Goal: Check status: Check status

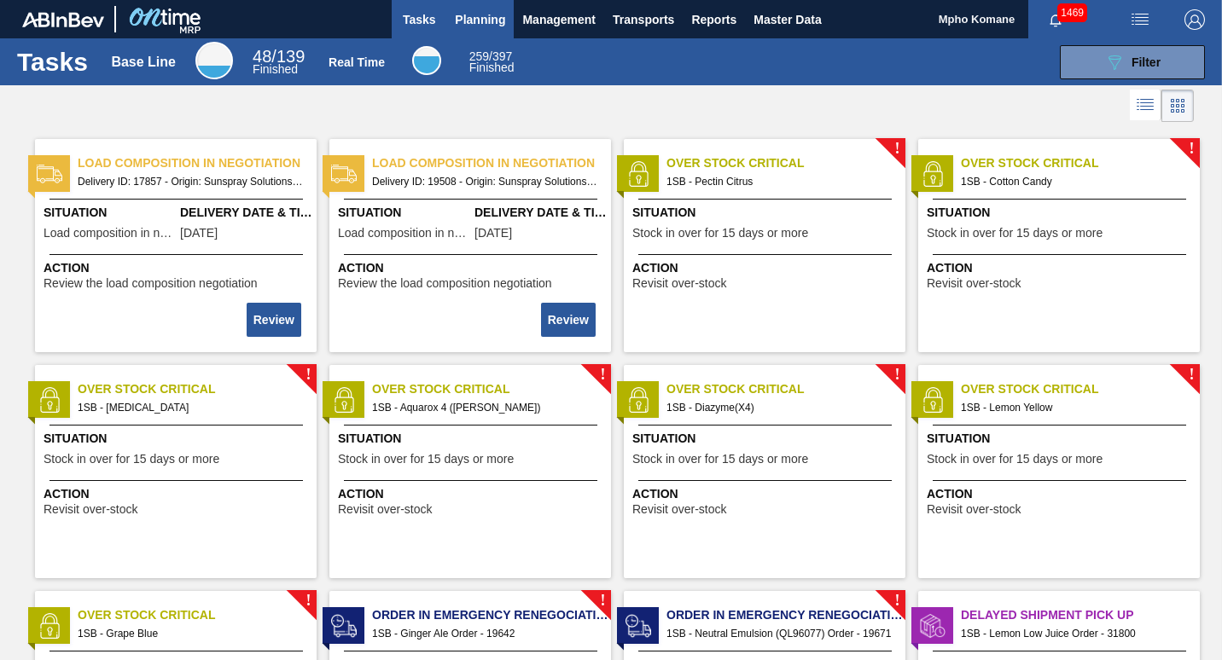
click at [490, 10] on span "Planning" at bounding box center [480, 19] width 50 height 20
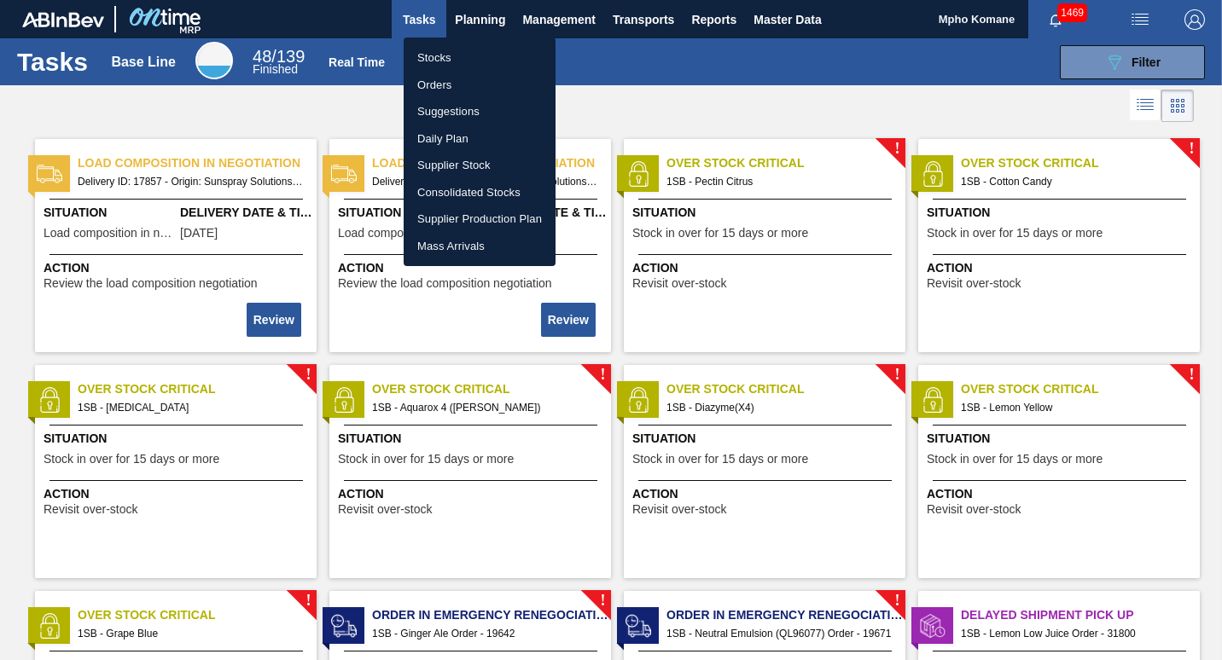
click at [443, 82] on li "Orders" at bounding box center [479, 85] width 152 height 27
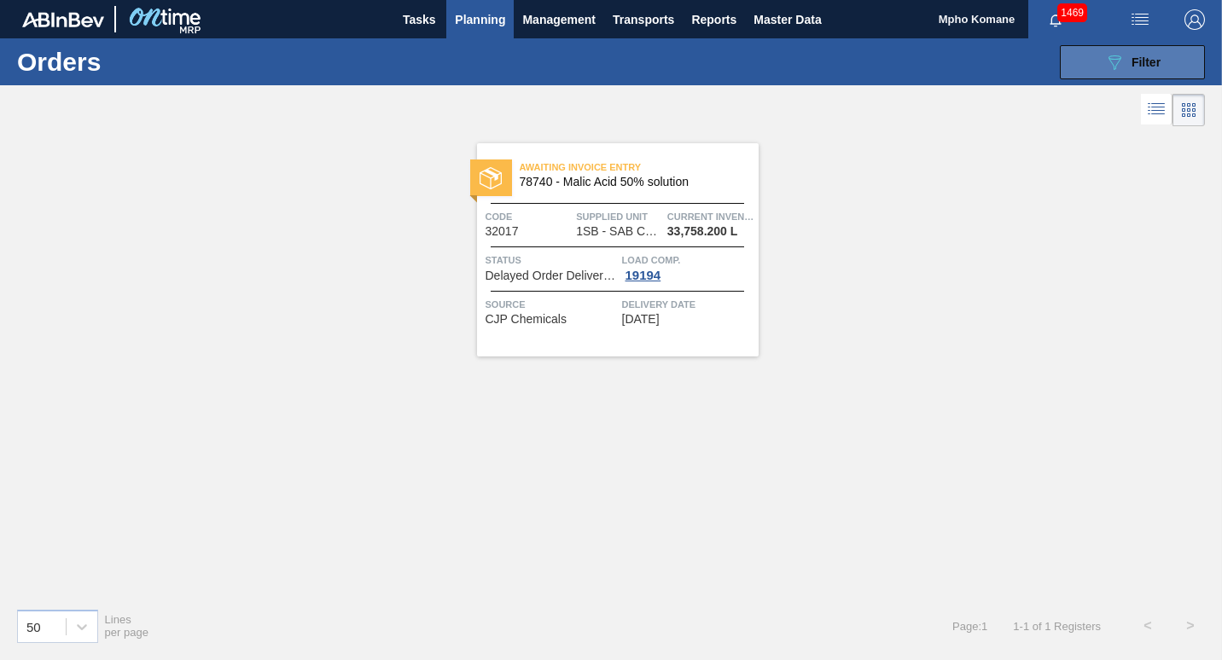
click at [1129, 67] on div "089F7B8B-B2A5-4AFE-B5C0-19BA573D28AC Filter" at bounding box center [1132, 62] width 56 height 20
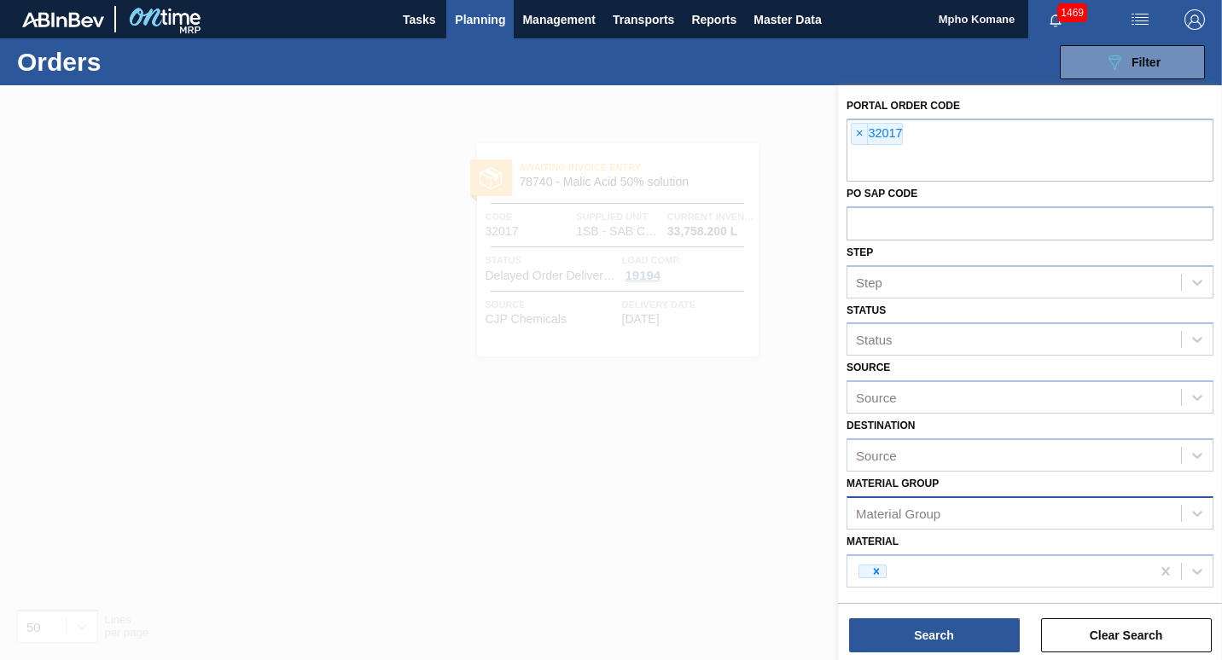
click at [902, 520] on div "Material Group" at bounding box center [898, 513] width 84 height 15
click at [485, 18] on span "Planning" at bounding box center [480, 19] width 50 height 20
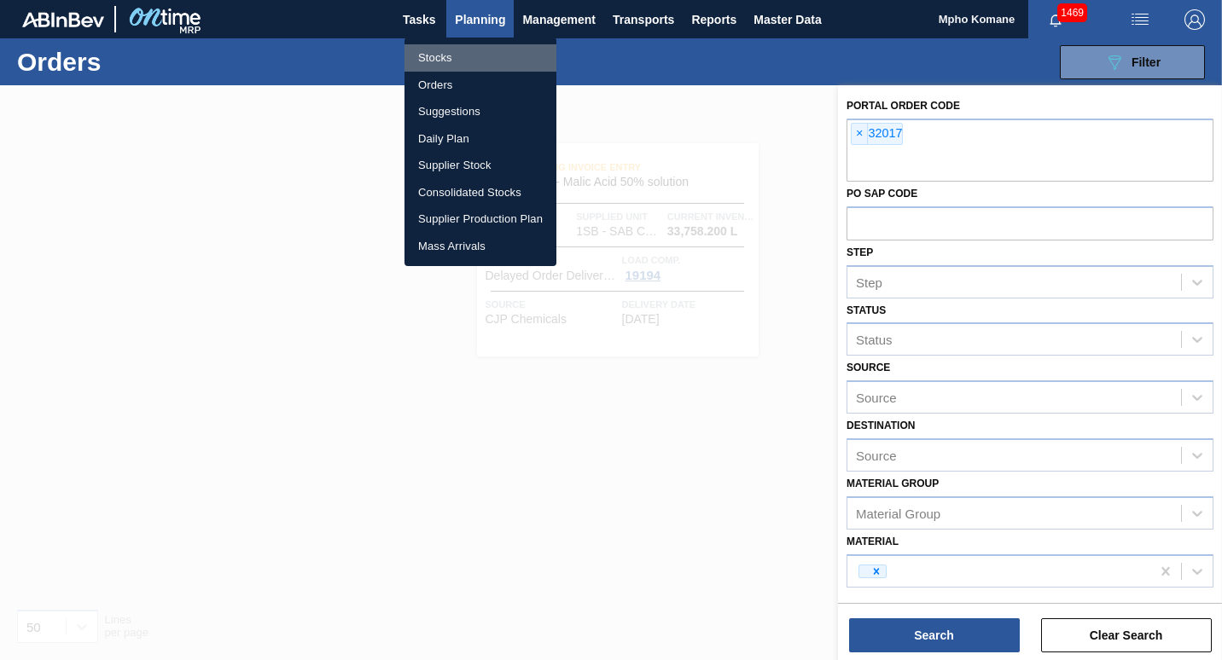
click at [461, 51] on li "Stocks" at bounding box center [480, 57] width 152 height 27
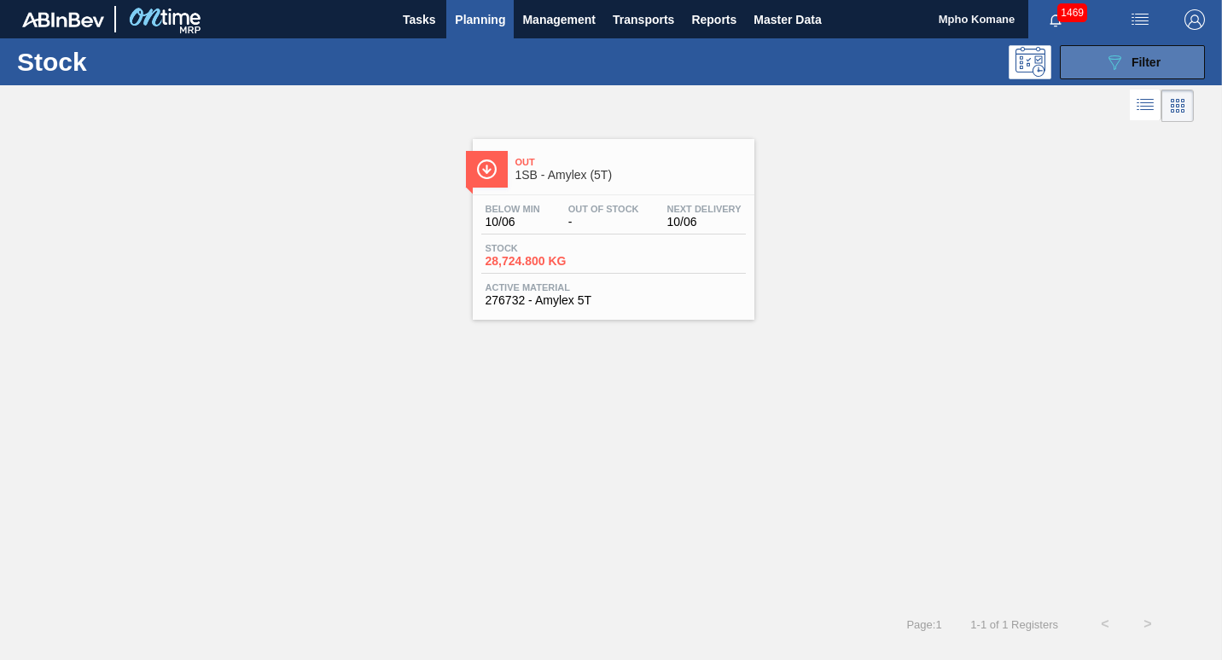
click at [1152, 66] on span "Filter" at bounding box center [1145, 62] width 29 height 14
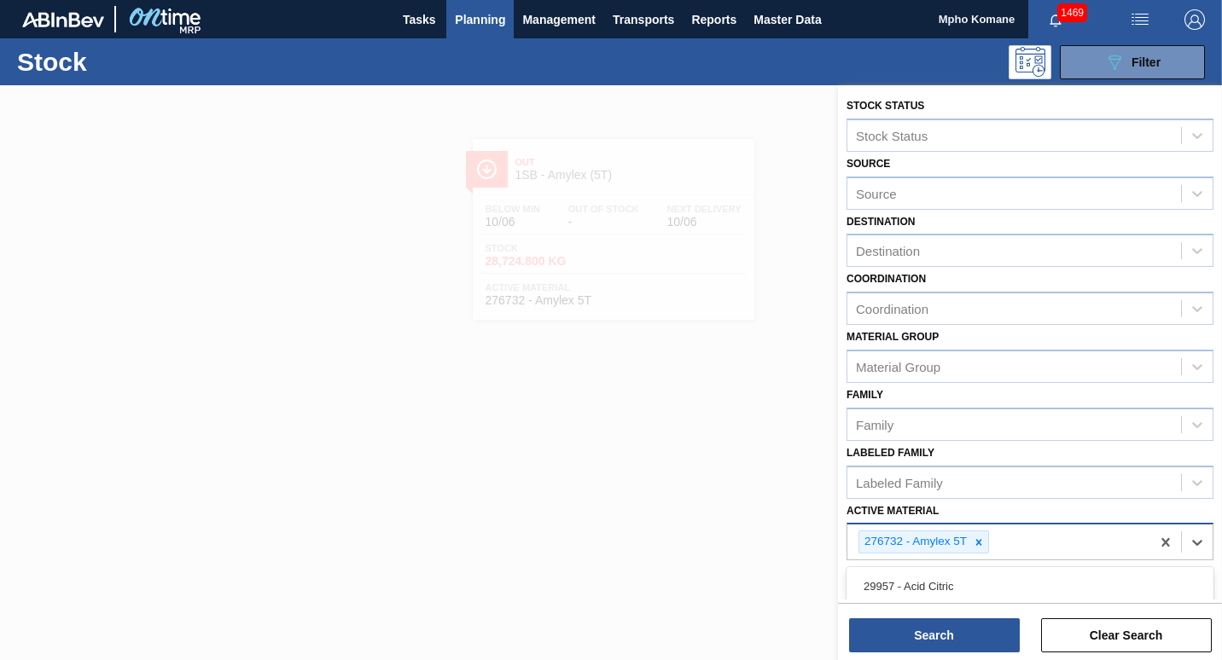
click at [999, 546] on div "276732 - Amylex 5T" at bounding box center [998, 542] width 303 height 35
type Material "5311"
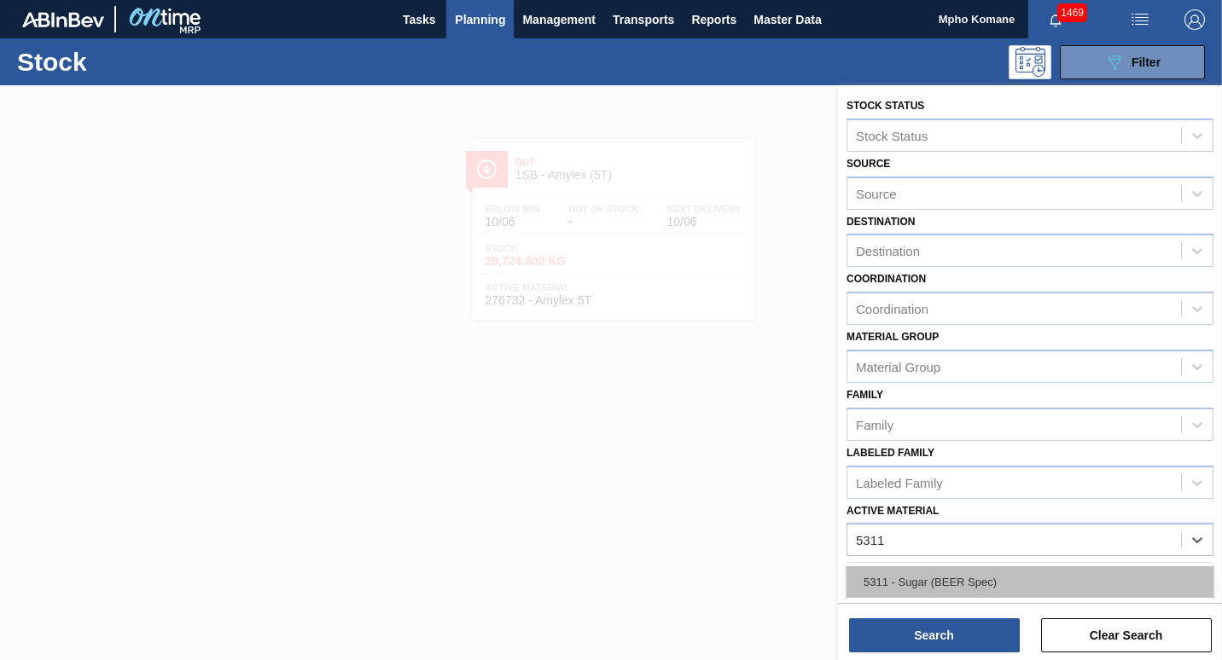
click at [963, 581] on div "5311 - Sugar (BEER Spec)" at bounding box center [1029, 582] width 367 height 32
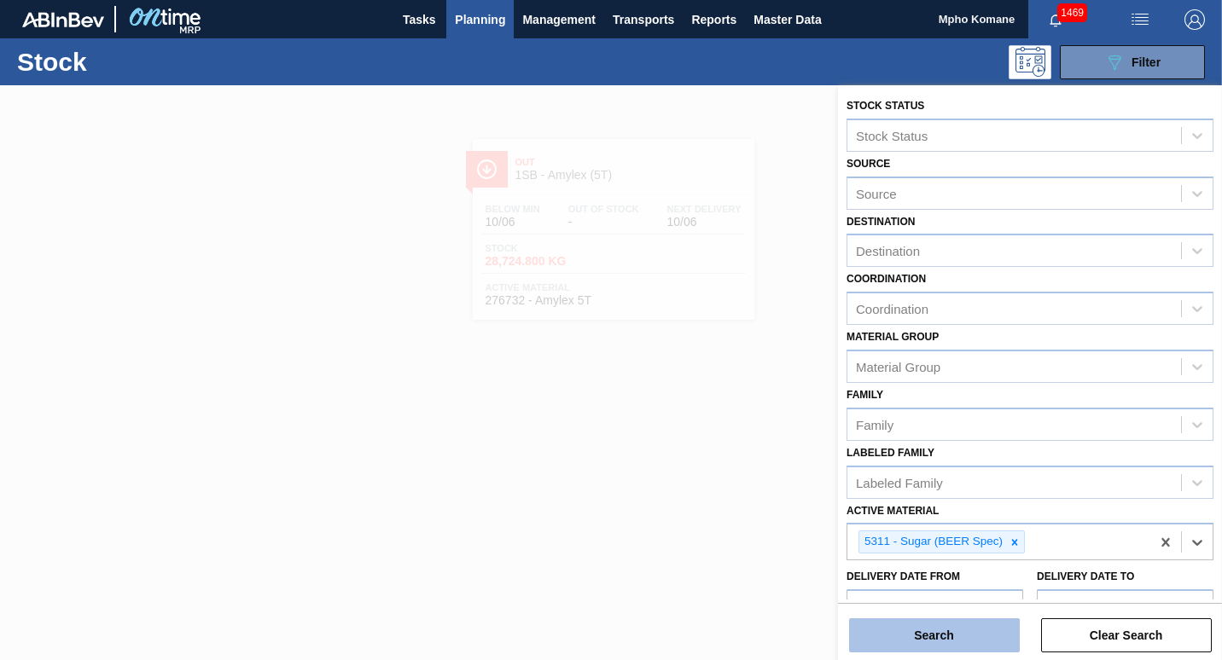
click at [950, 636] on button "Search" at bounding box center [934, 635] width 171 height 34
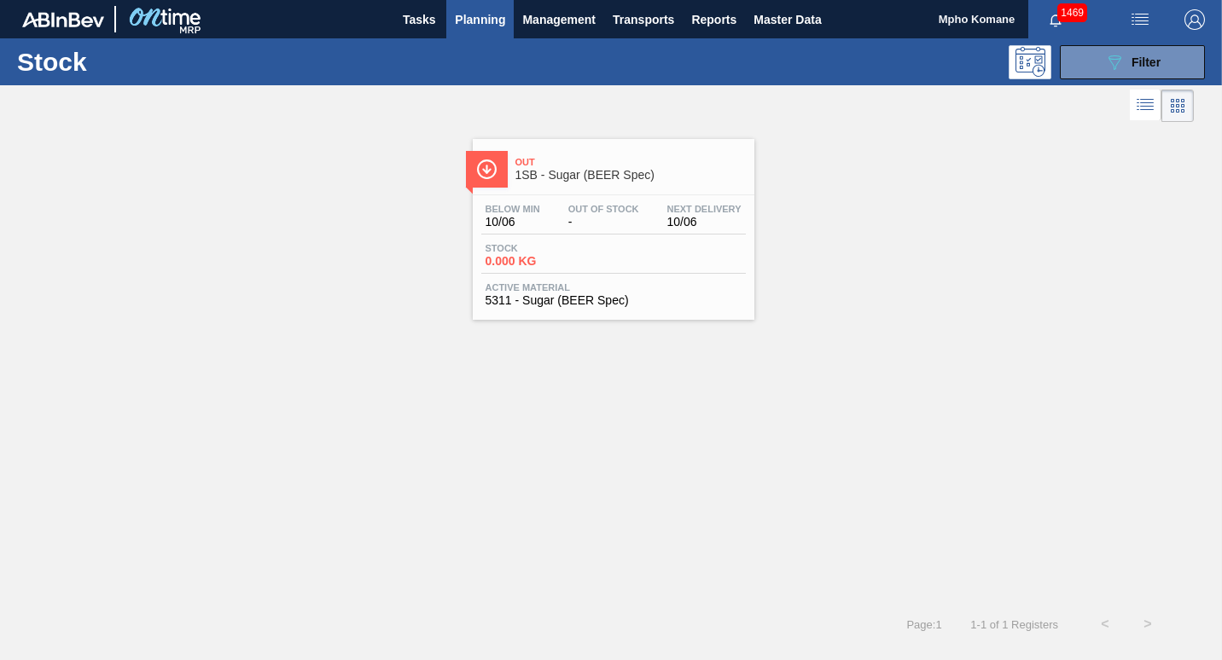
click at [589, 243] on span "Stock" at bounding box center [544, 248] width 119 height 10
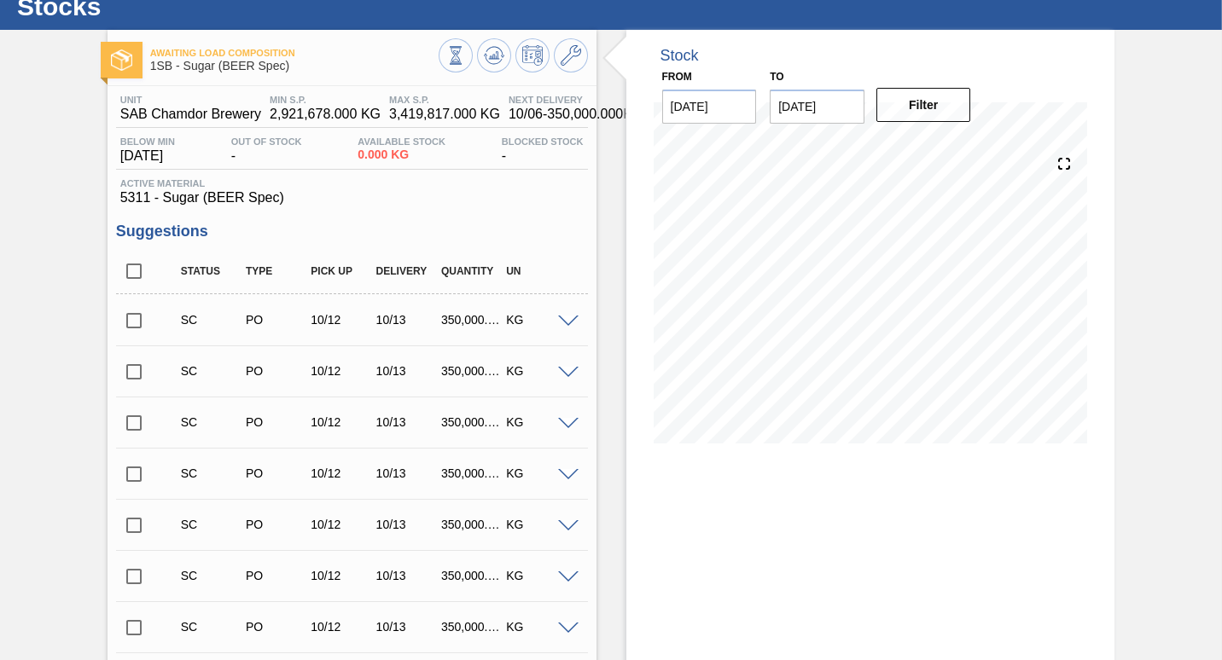
scroll to position [85, 0]
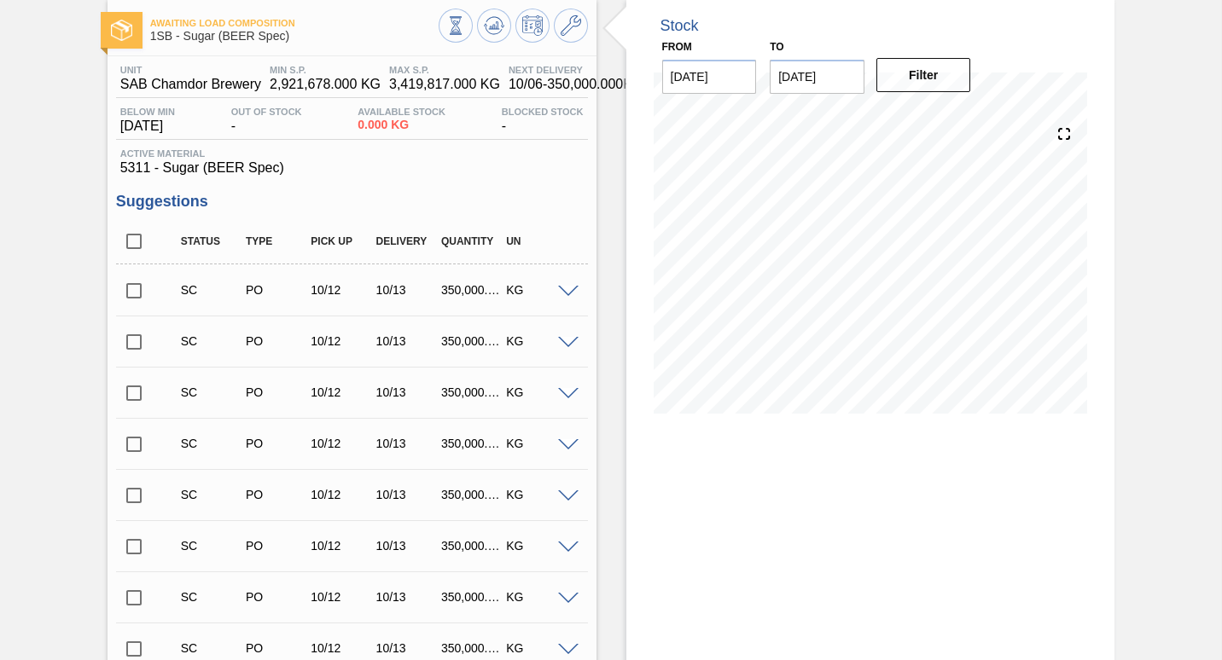
click at [138, 293] on input "checkbox" at bounding box center [134, 291] width 36 height 36
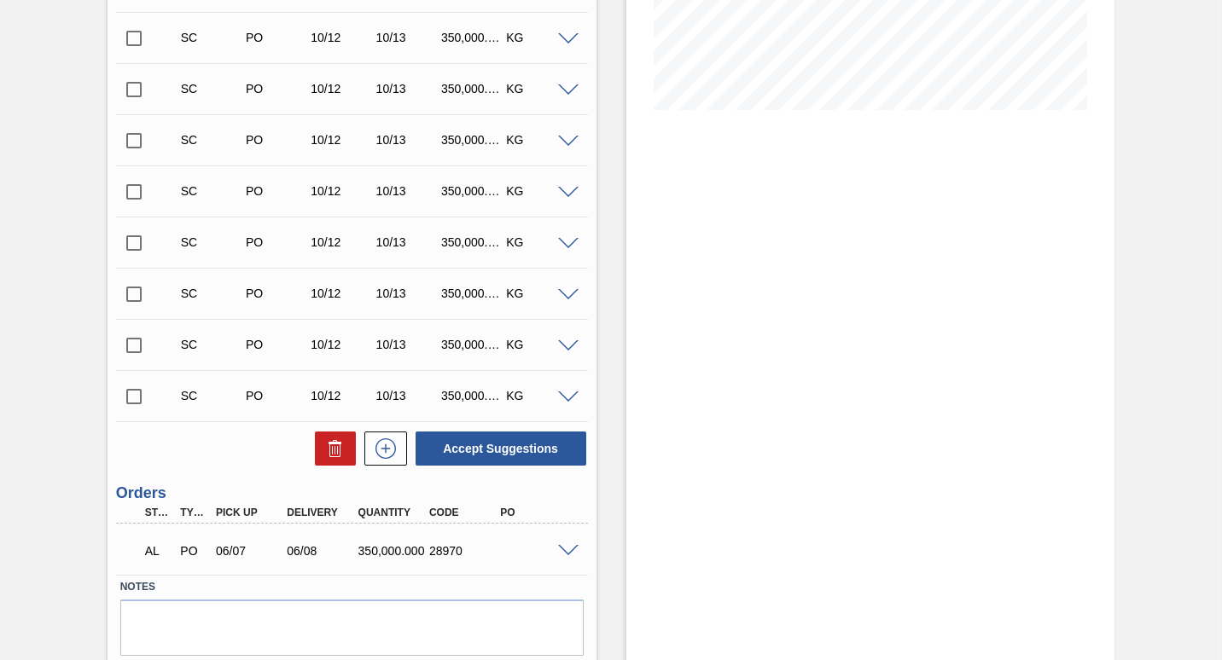
scroll to position [427, 0]
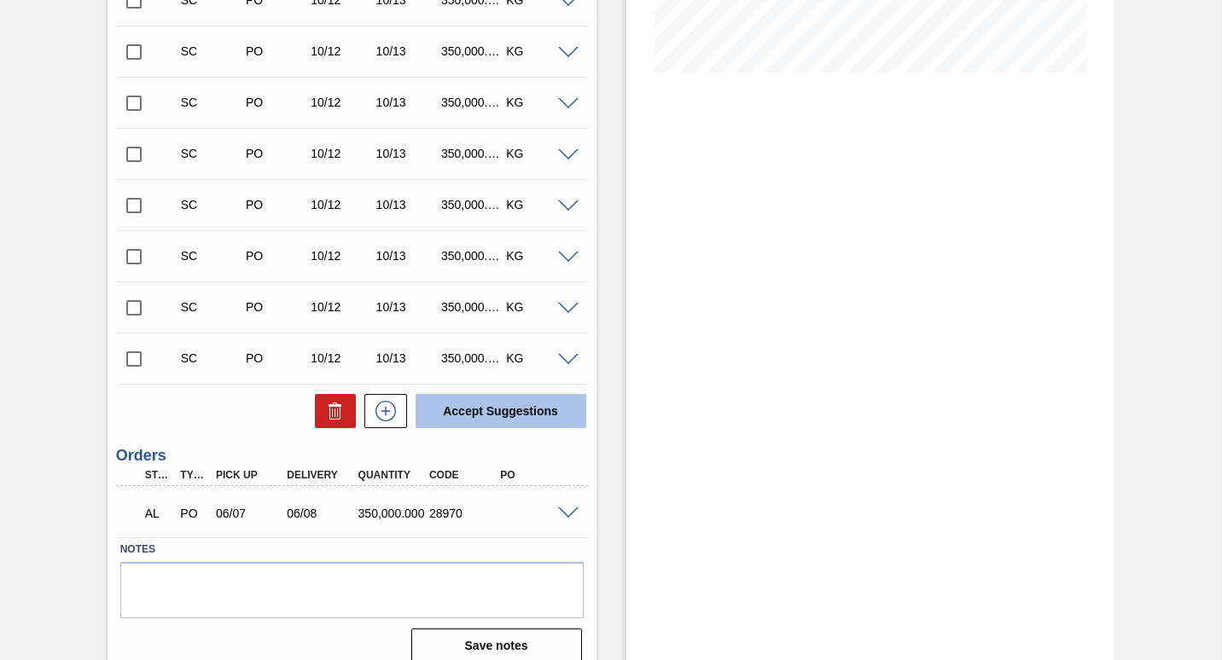
click at [481, 408] on button "Accept Suggestions" at bounding box center [500, 411] width 171 height 34
checkbox input "false"
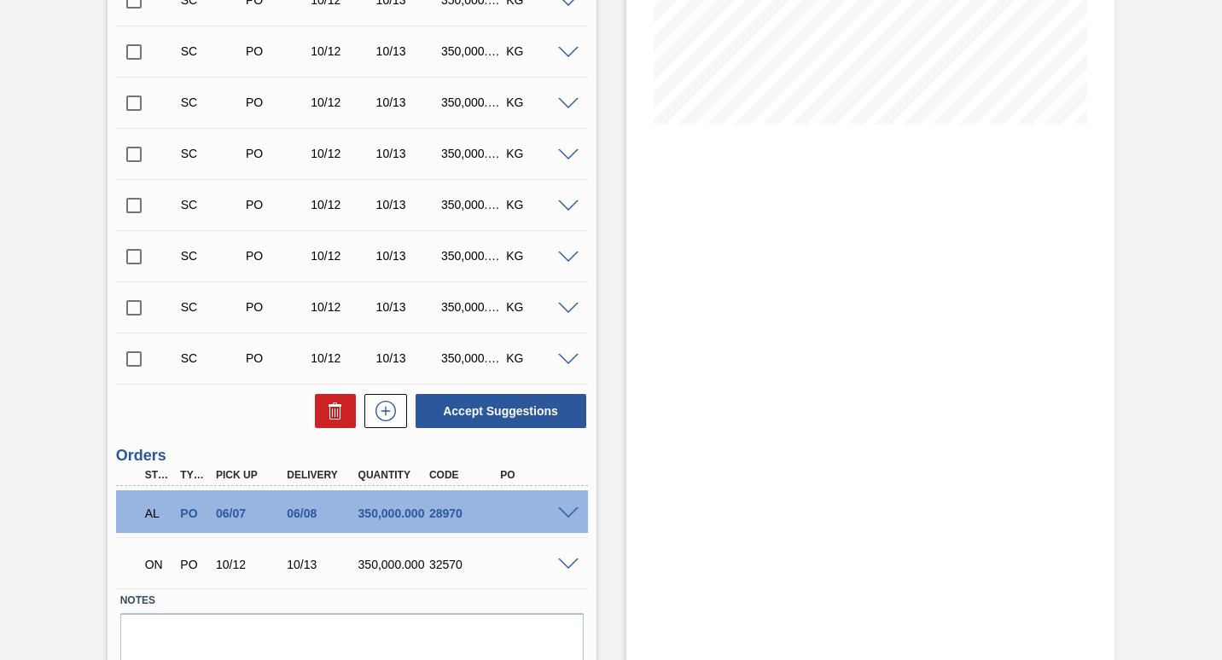
scroll to position [205, 0]
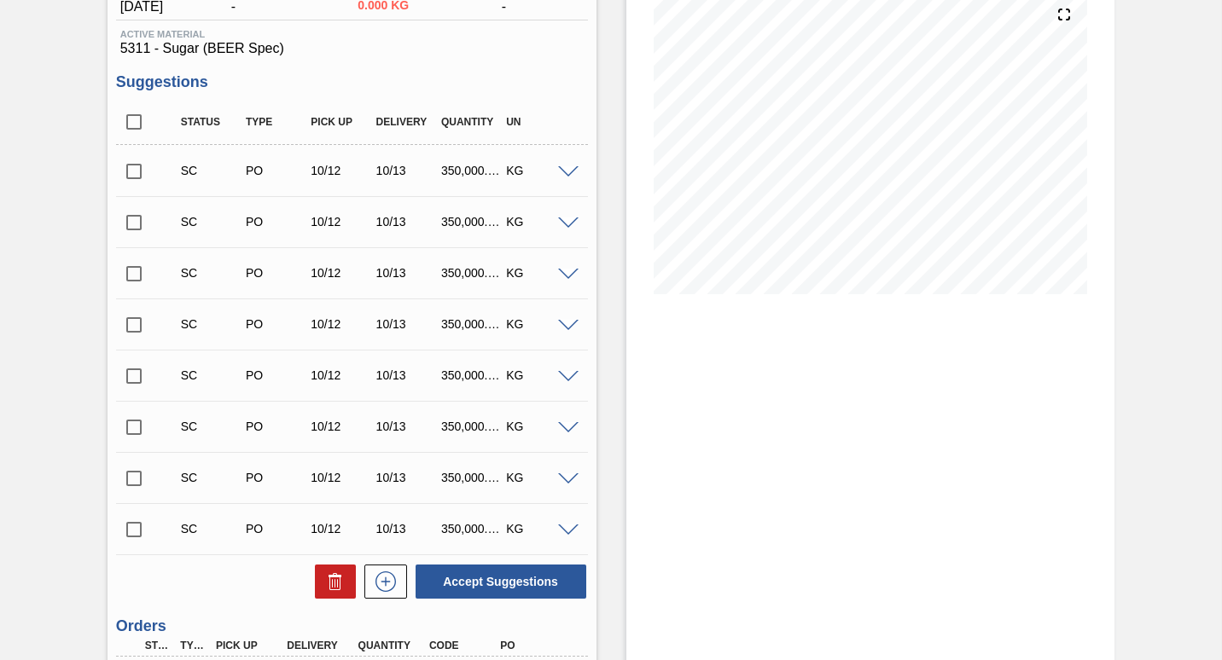
click at [133, 172] on input "checkbox" at bounding box center [134, 172] width 36 height 36
click at [493, 586] on button "Accept Suggestions" at bounding box center [500, 582] width 171 height 34
checkbox input "false"
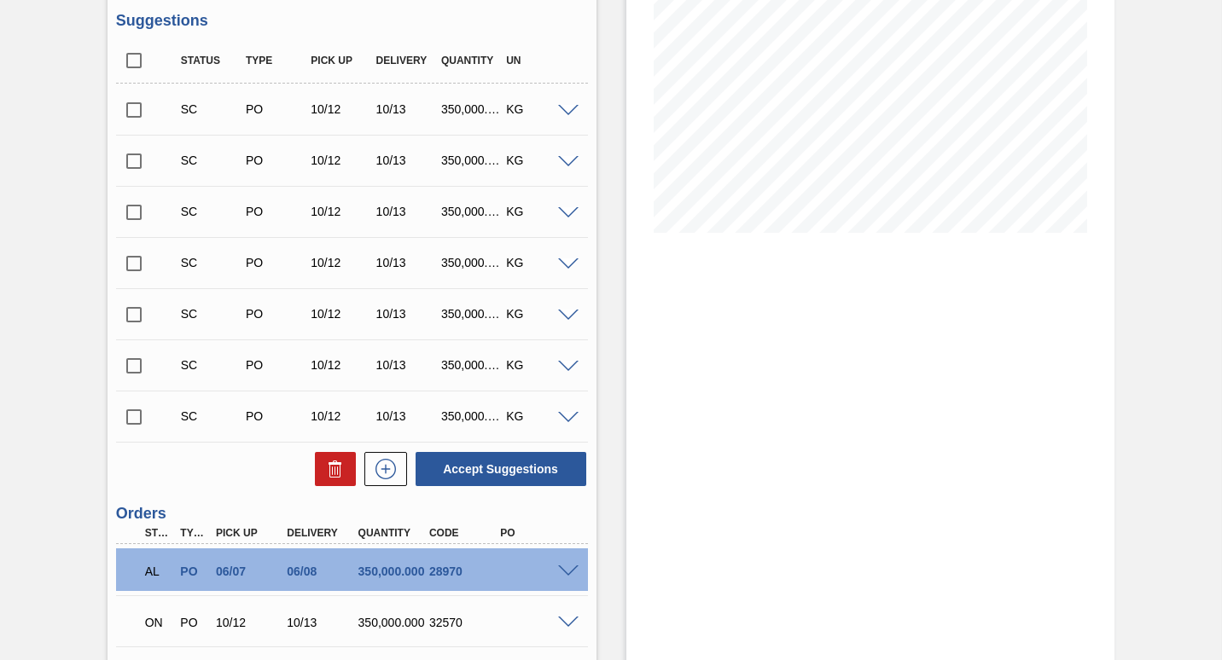
scroll to position [102, 0]
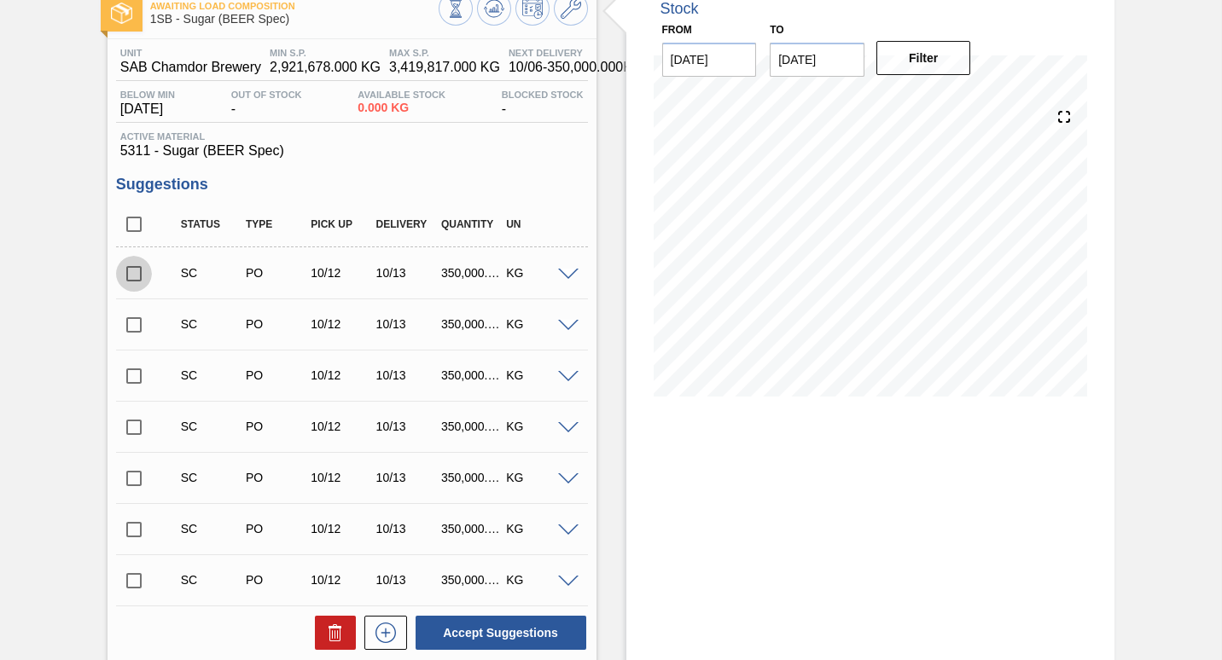
click at [132, 276] on input "checkbox" at bounding box center [134, 274] width 36 height 36
click at [453, 630] on button "Accept Suggestions" at bounding box center [500, 633] width 171 height 34
checkbox input "false"
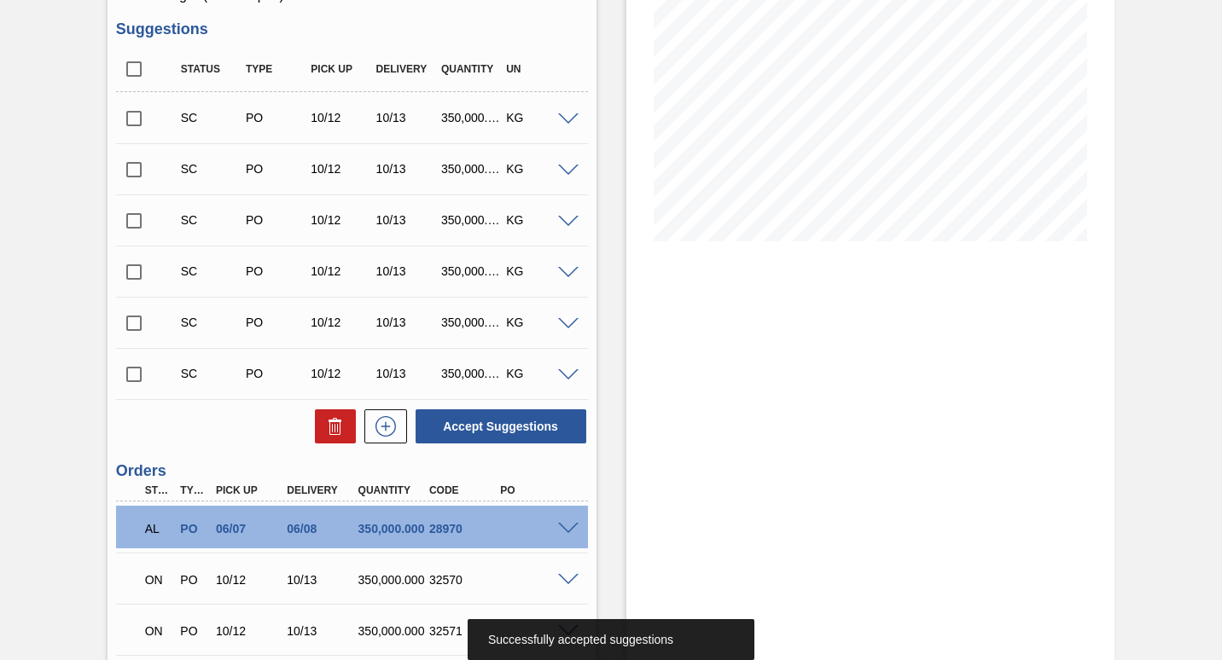
scroll to position [444, 0]
